Goal: Information Seeking & Learning: Learn about a topic

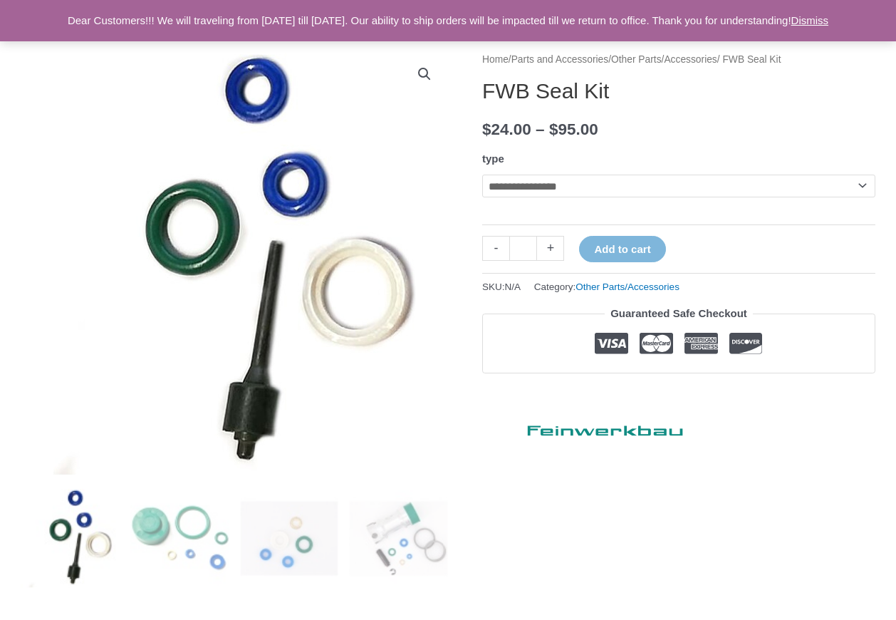
scroll to position [142, 0]
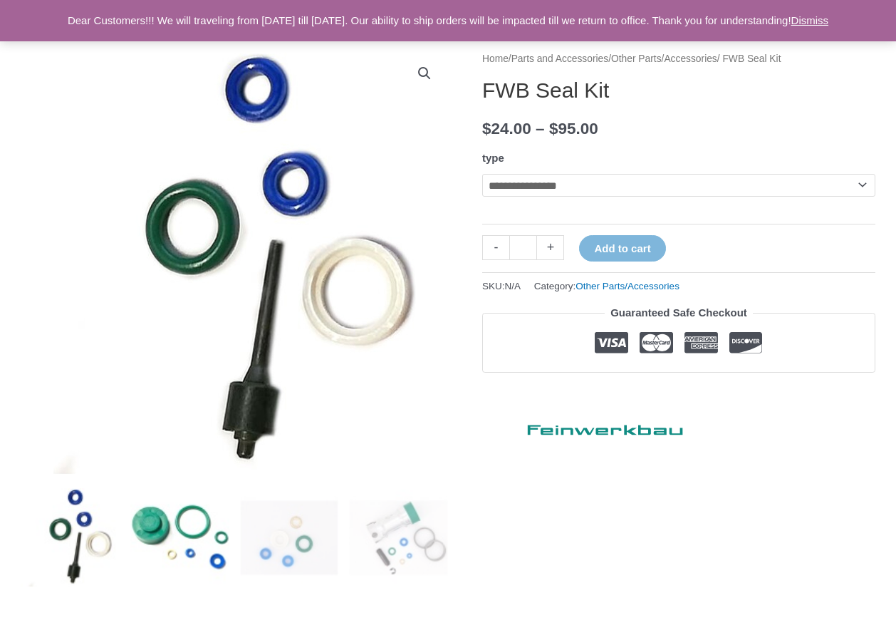
click at [154, 521] on img at bounding box center [179, 537] width 99 height 99
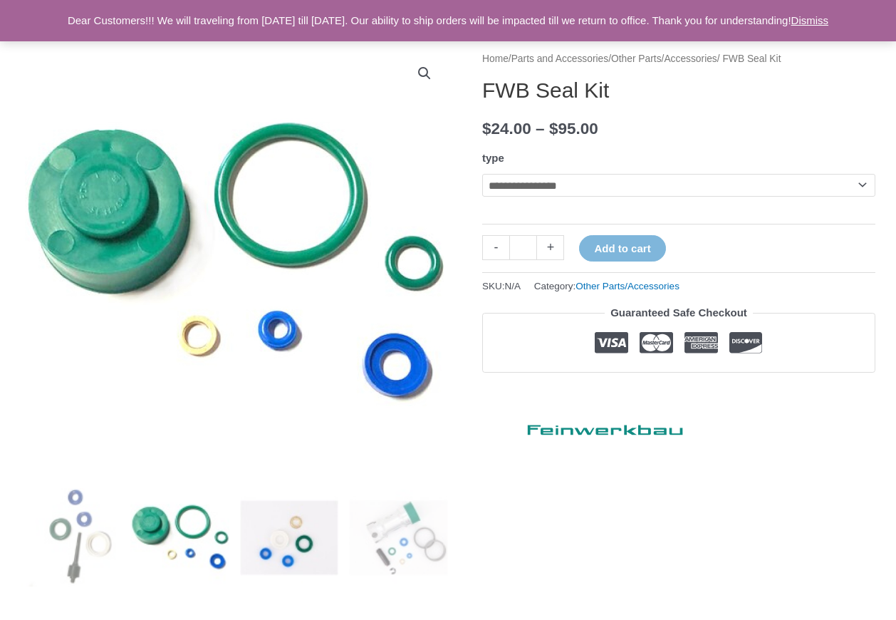
click at [293, 541] on img at bounding box center [289, 537] width 99 height 99
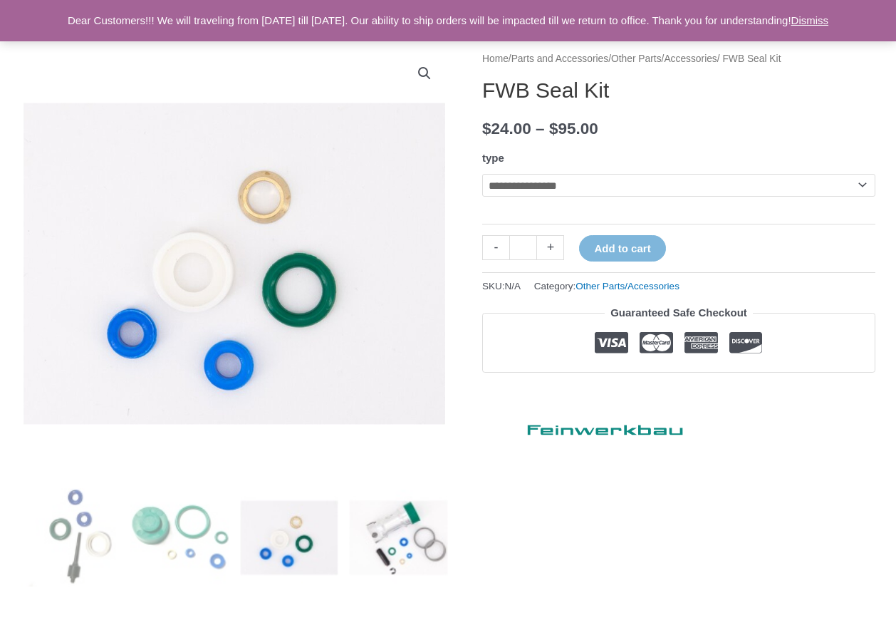
click at [401, 538] on img at bounding box center [398, 537] width 99 height 99
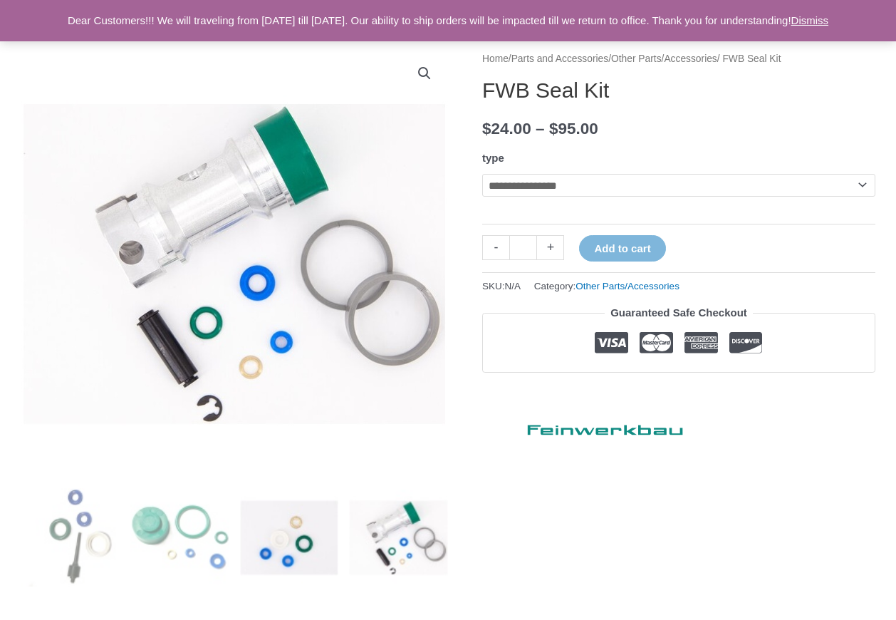
click at [280, 541] on img at bounding box center [289, 537] width 99 height 99
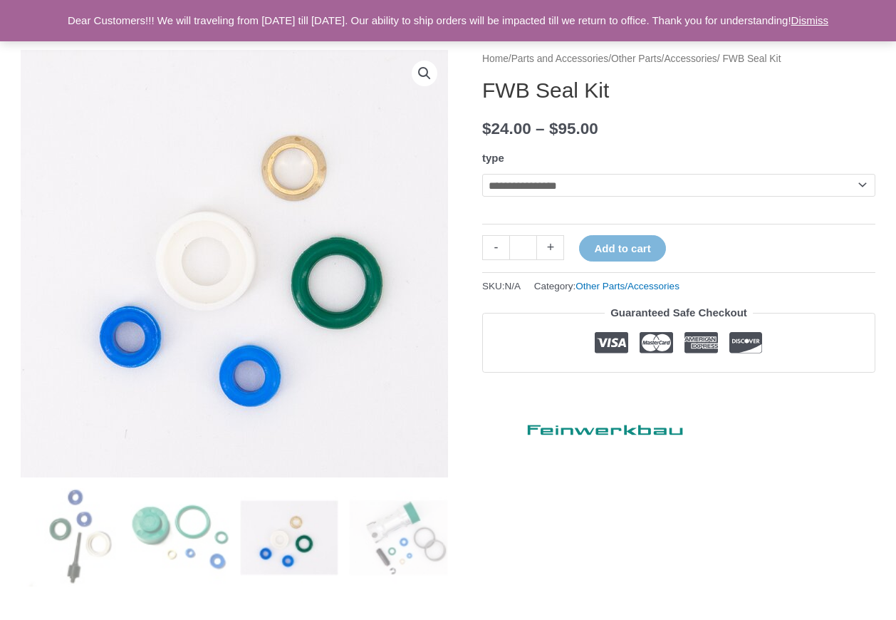
click at [231, 275] on img at bounding box center [236, 263] width 570 height 427
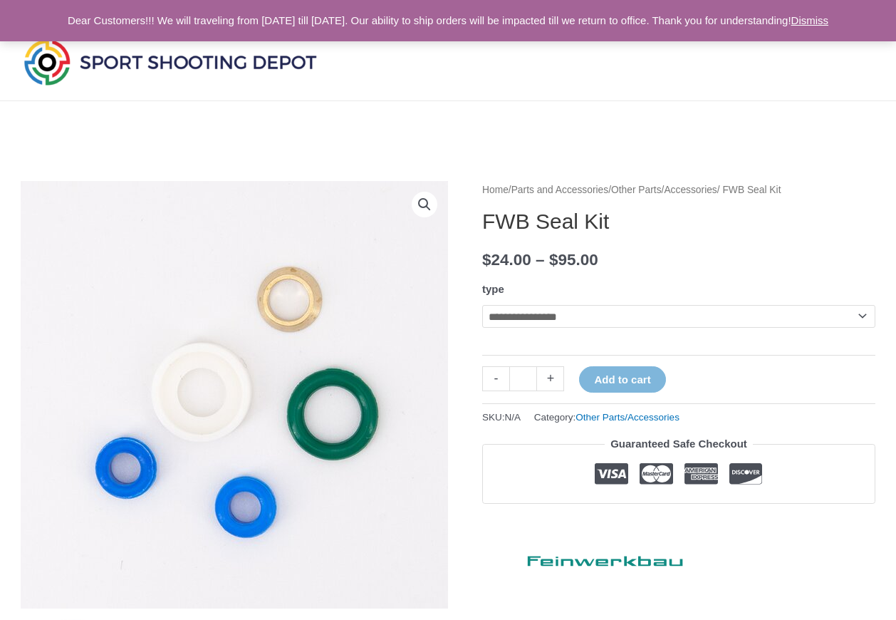
scroll to position [0, 0]
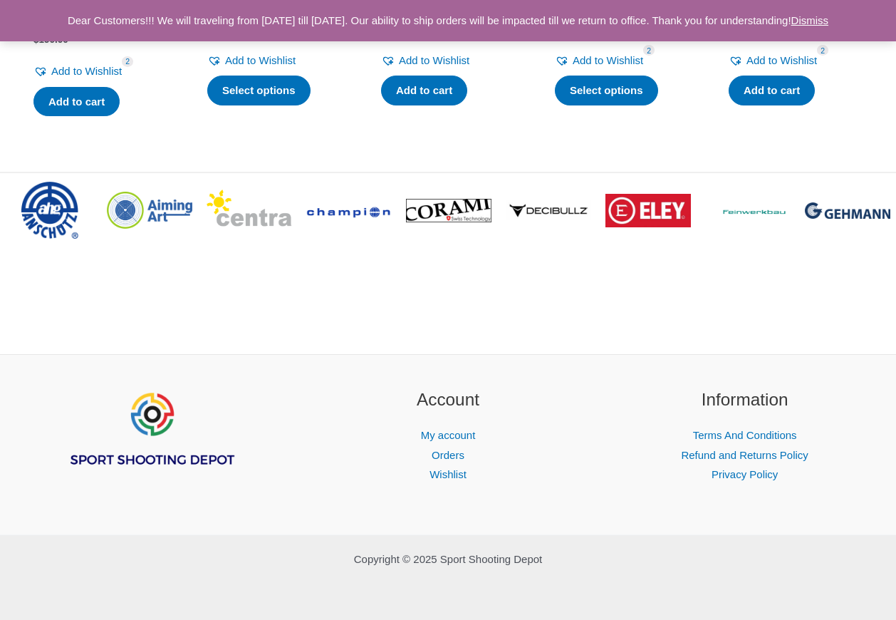
scroll to position [2138, 0]
